Goal: Task Accomplishment & Management: Use online tool/utility

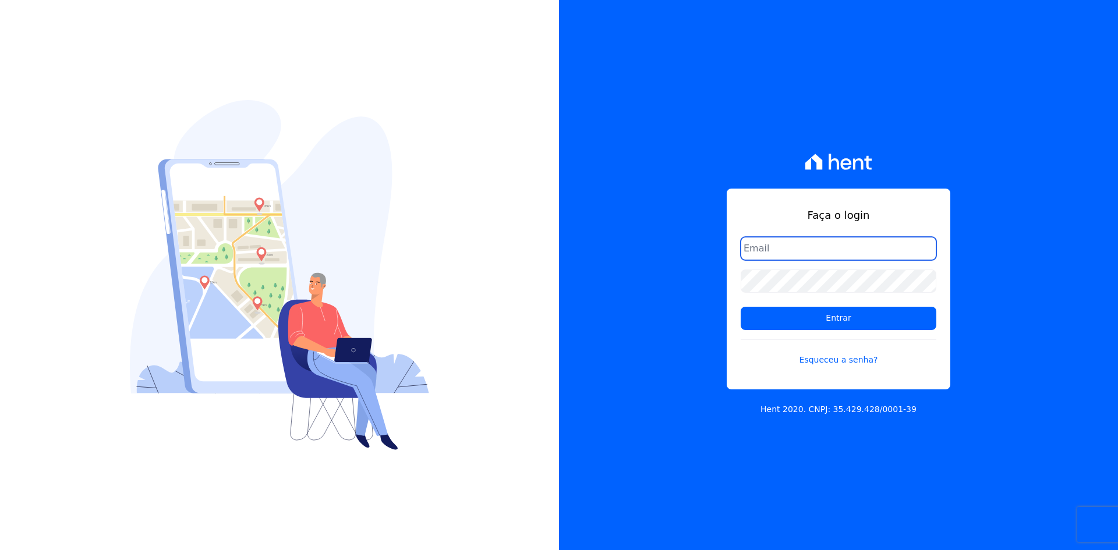
click at [804, 249] on input "email" at bounding box center [839, 248] width 196 height 23
type input "[PERSON_NAME][EMAIL_ADDRESS][DOMAIN_NAME]"
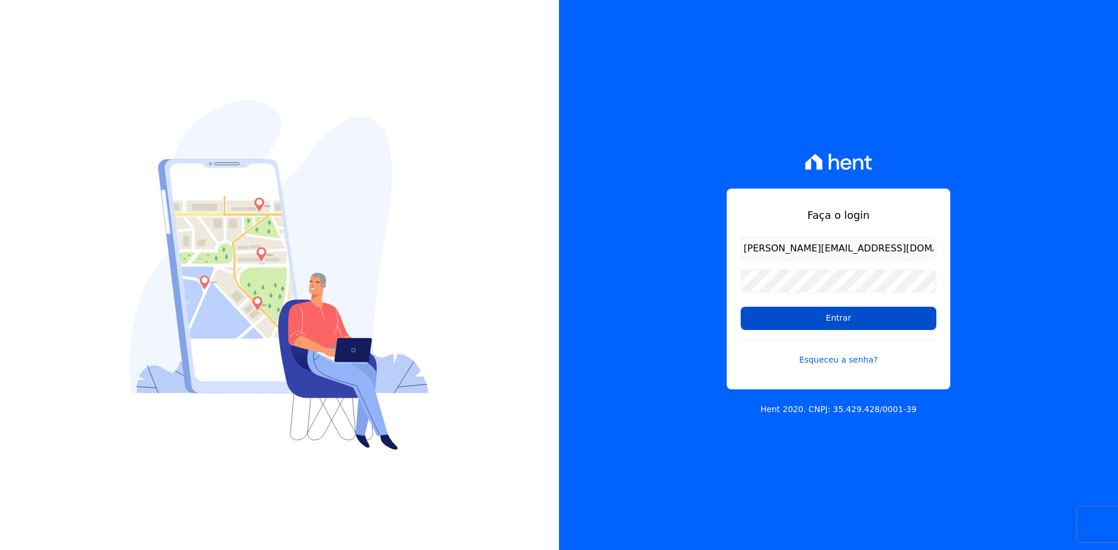
click at [820, 322] on input "Entrar" at bounding box center [839, 318] width 196 height 23
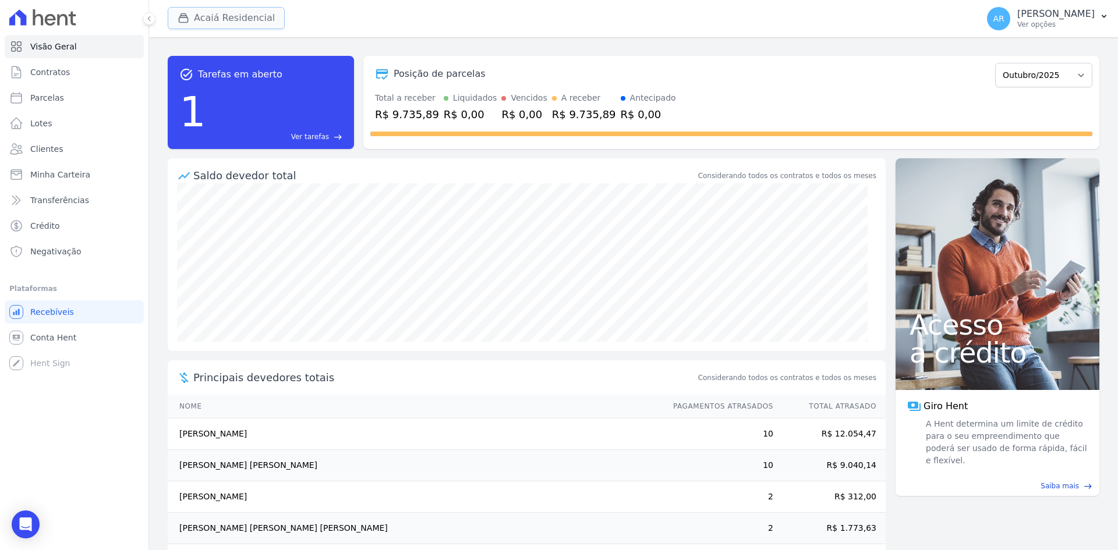
click at [232, 19] on button "Acaiá Residencial" at bounding box center [226, 18] width 117 height 22
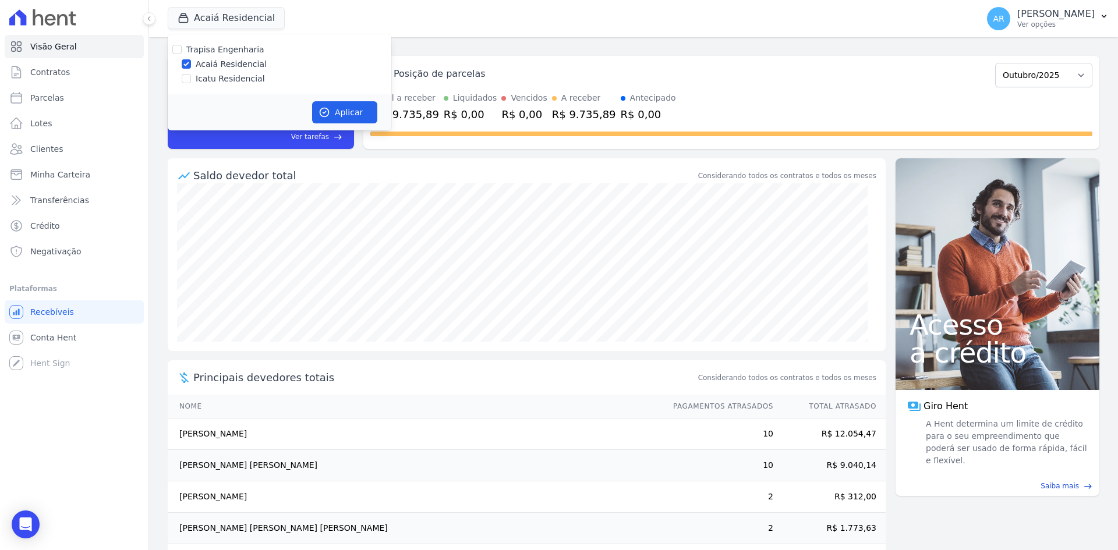
drag, startPoint x: 213, startPoint y: 75, endPoint x: 236, endPoint y: 89, distance: 27.7
click at [213, 76] on label "Icatu Residencial" at bounding box center [230, 79] width 69 height 12
click at [191, 76] on input "Icatu Residencial" at bounding box center [186, 78] width 9 height 9
checkbox input "true"
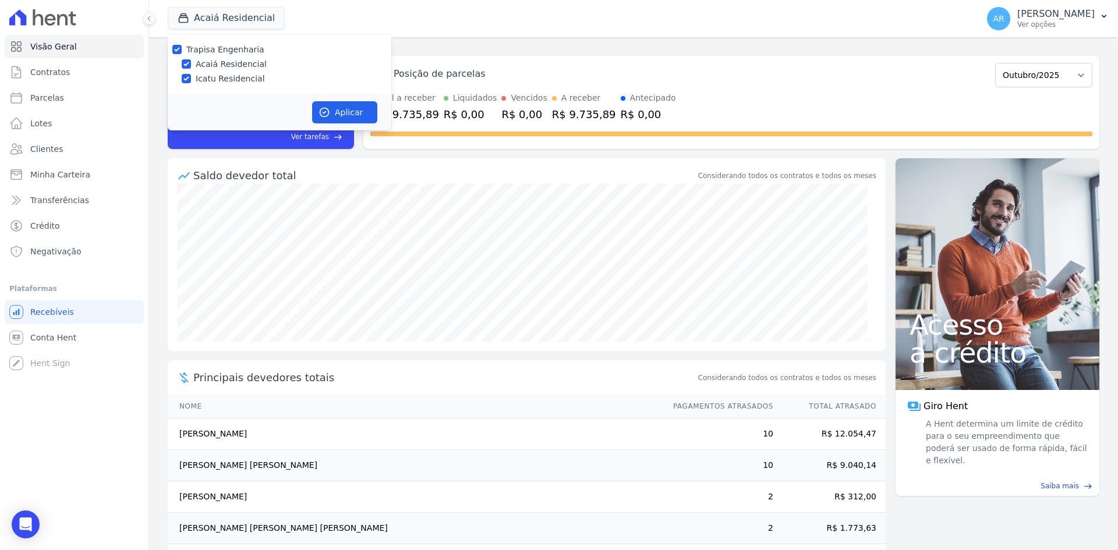
click at [324, 100] on div "Aplicar" at bounding box center [280, 112] width 224 height 36
click at [325, 107] on icon "button" at bounding box center [325, 113] width 12 height 12
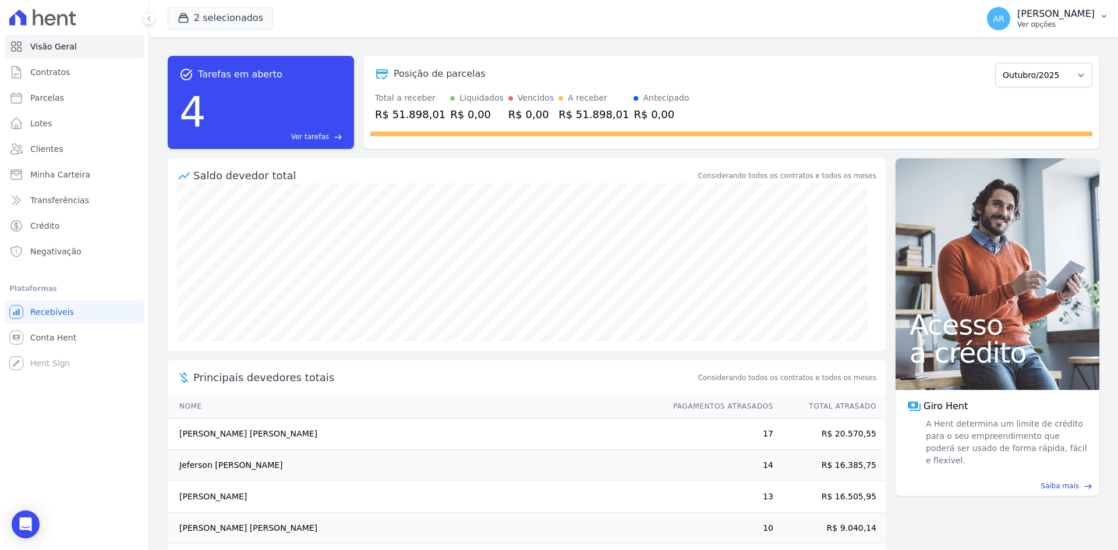
click at [1054, 28] on p "Ver opções" at bounding box center [1056, 24] width 77 height 9
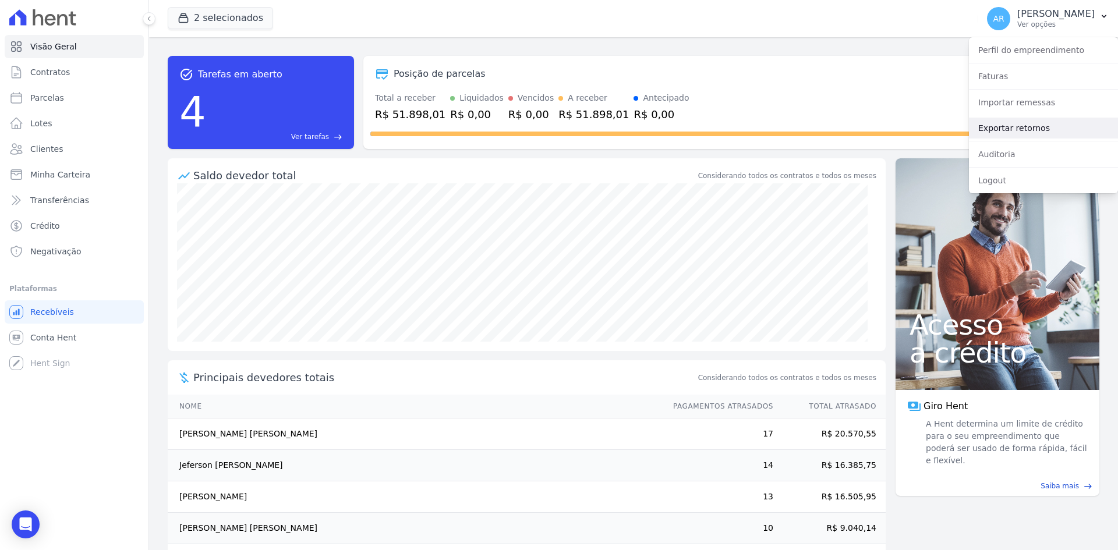
click at [1015, 132] on link "Exportar retornos" at bounding box center [1043, 128] width 149 height 21
